Goal: Task Accomplishment & Management: Use online tool/utility

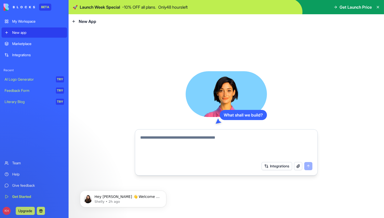
click at [130, 34] on div "What shall we build? Integrations" at bounding box center [227, 122] width 316 height 189
click at [26, 56] on div "Integrations" at bounding box center [38, 54] width 52 height 5
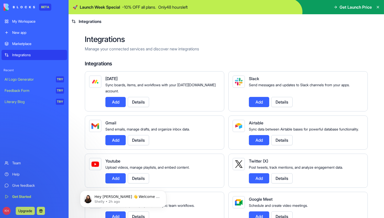
click at [29, 40] on link "Marketplace" at bounding box center [35, 44] width 66 height 10
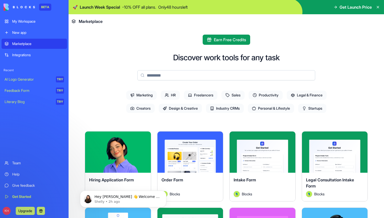
click at [30, 32] on div "New app" at bounding box center [38, 32] width 52 height 5
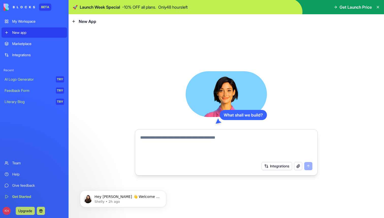
click at [165, 141] on textarea at bounding box center [226, 146] width 172 height 24
click at [158, 148] on textarea at bounding box center [226, 146] width 172 height 24
click at [13, 58] on link "Integrations" at bounding box center [35, 55] width 66 height 10
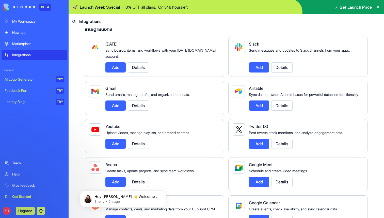
scroll to position [36, 0]
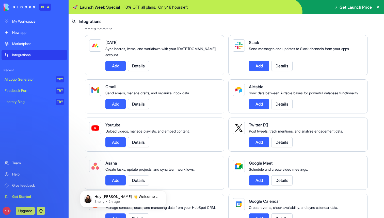
click at [259, 65] on button "Add" at bounding box center [259, 66] width 20 height 10
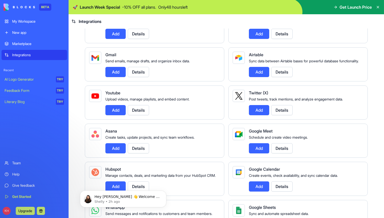
scroll to position [68, 0]
click at [161, 149] on div "Add Details" at bounding box center [160, 148] width 111 height 10
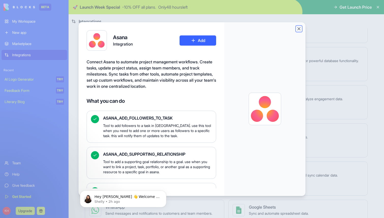
click at [300, 29] on button "Close" at bounding box center [299, 28] width 5 height 5
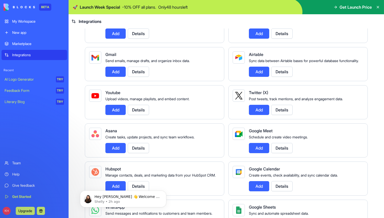
click at [35, 43] on div "Marketplace" at bounding box center [38, 43] width 52 height 5
